Goal: Download file/media

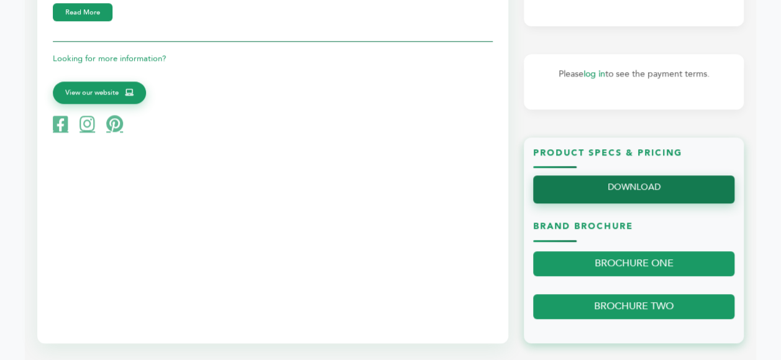
scroll to position [621, 0]
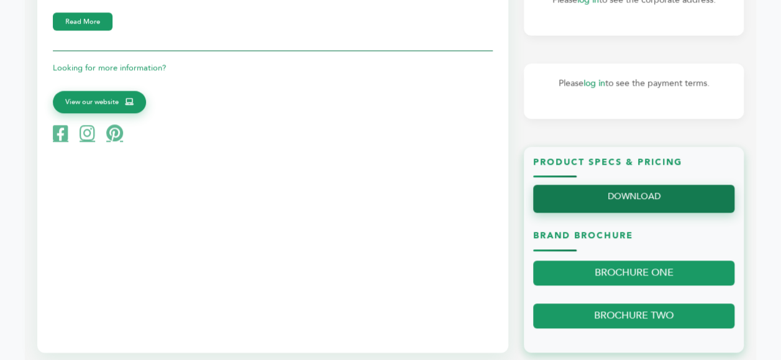
click at [462, 27] on link "DOWNLOAD" at bounding box center [633, 199] width 201 height 28
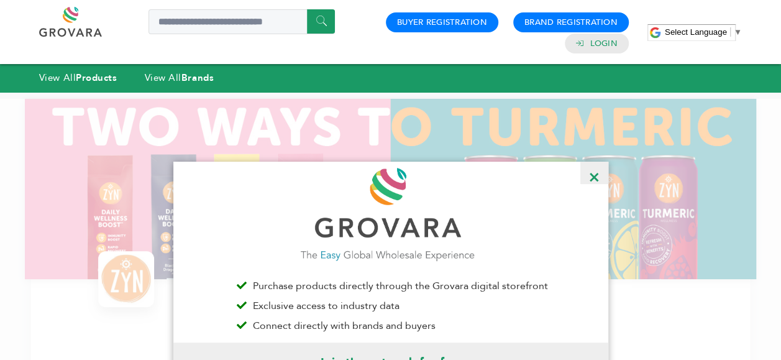
click at [598, 171] on span "×" at bounding box center [594, 173] width 28 height 22
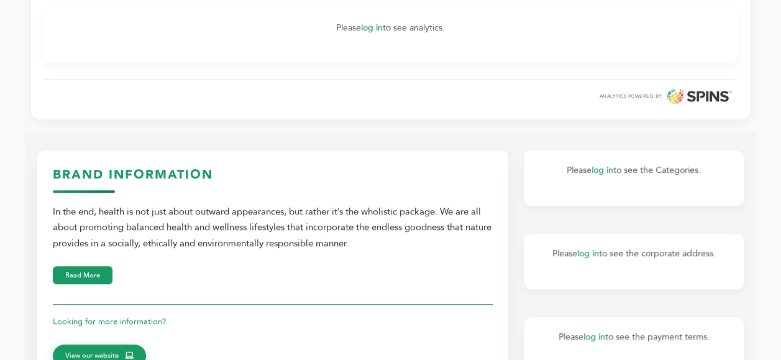
scroll to position [373, 0]
